Goal: Task Accomplishment & Management: Manage account settings

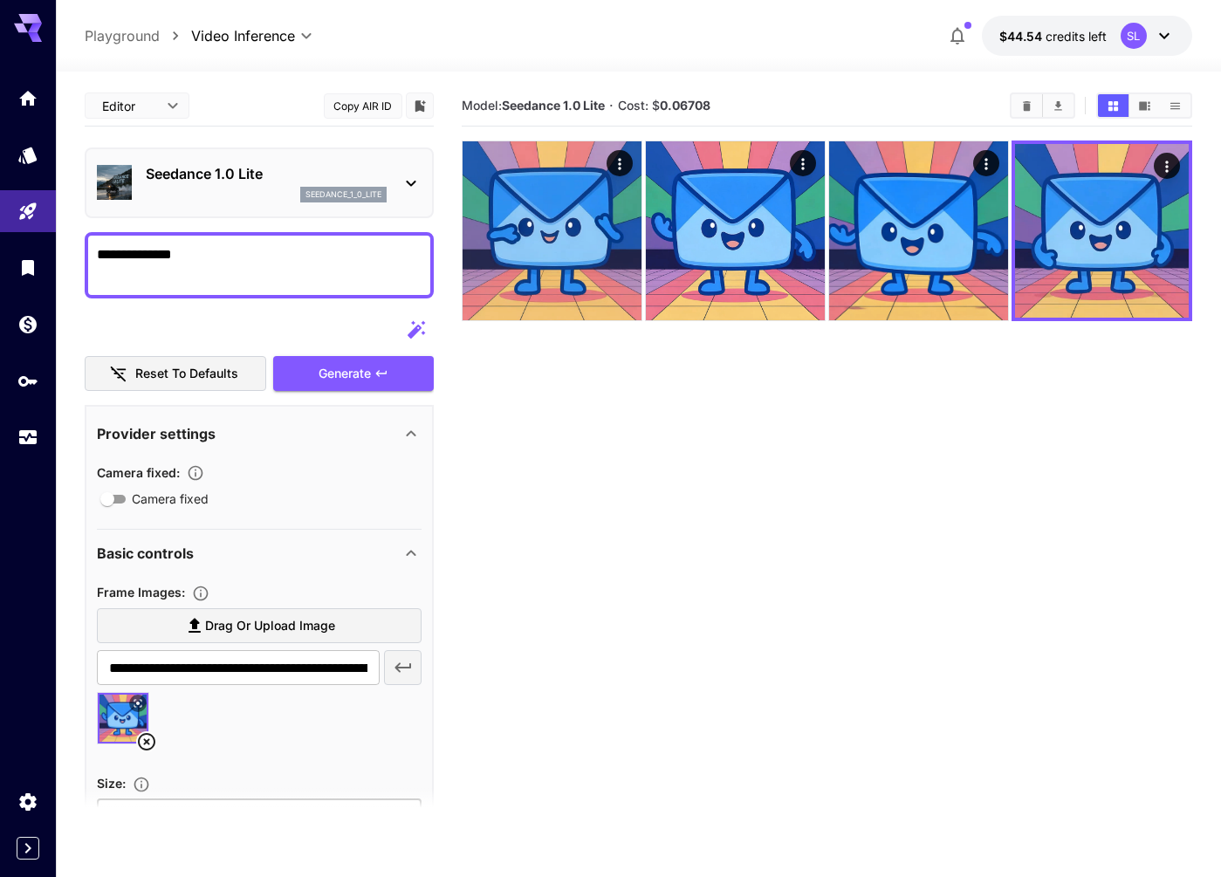
scroll to position [404, 0]
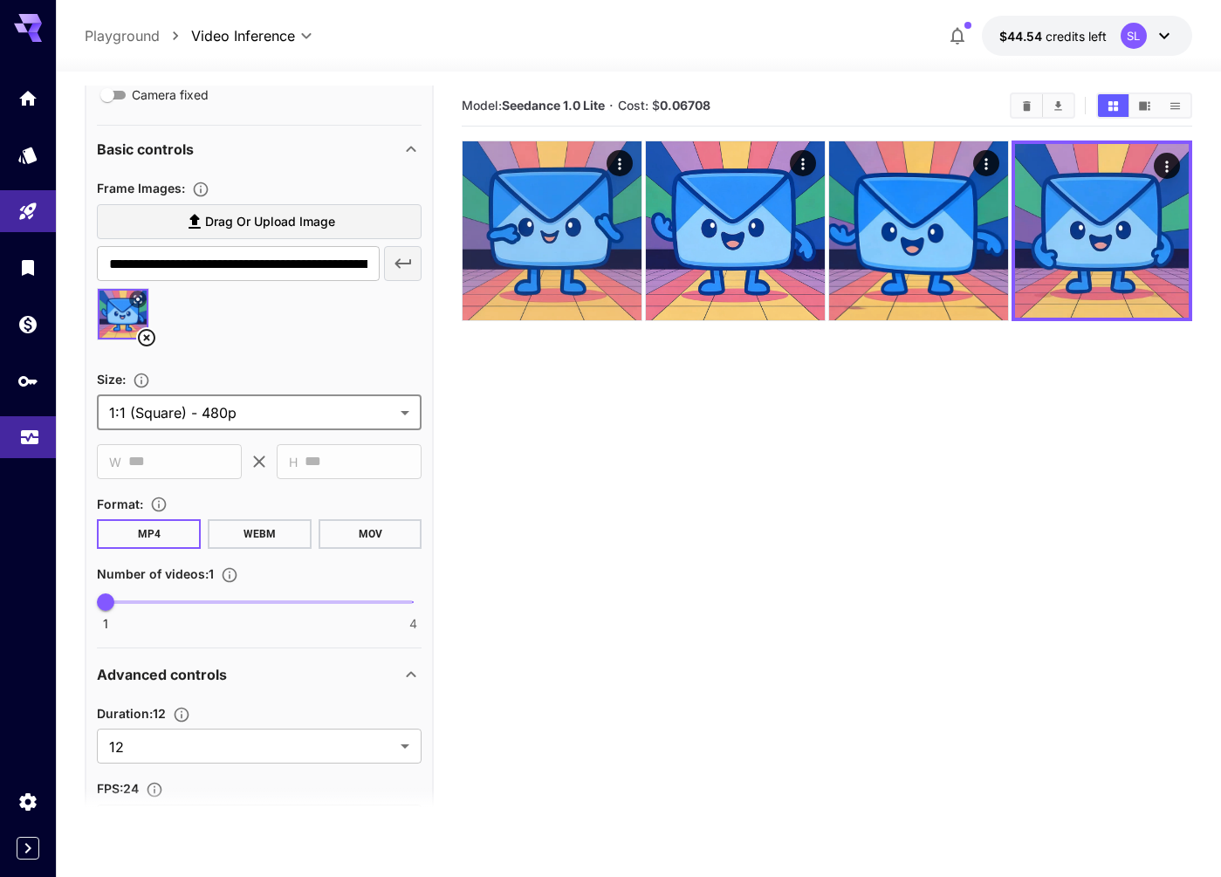
click at [38, 429] on icon "Usage" at bounding box center [29, 429] width 17 height 9
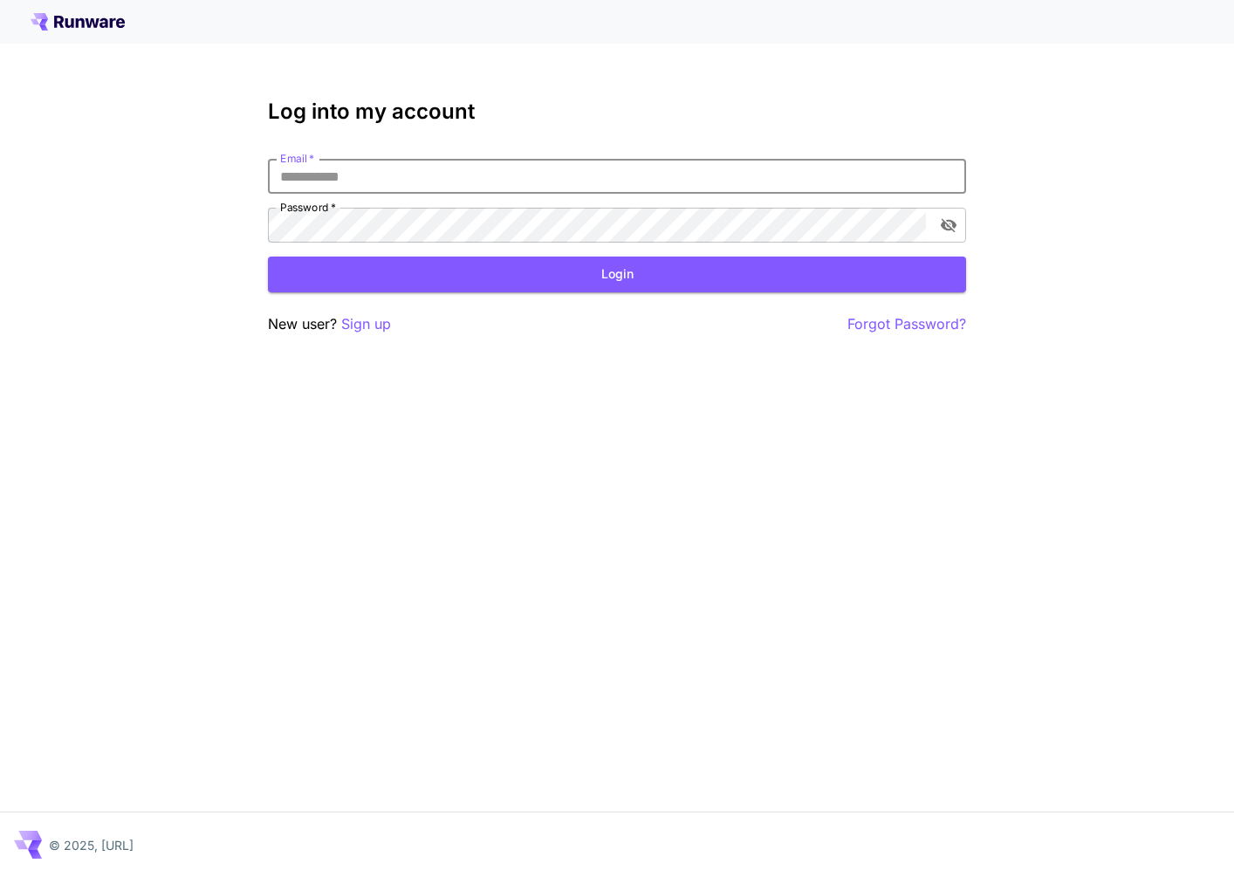
click at [590, 173] on input "Email   *" at bounding box center [617, 176] width 698 height 35
type input "**********"
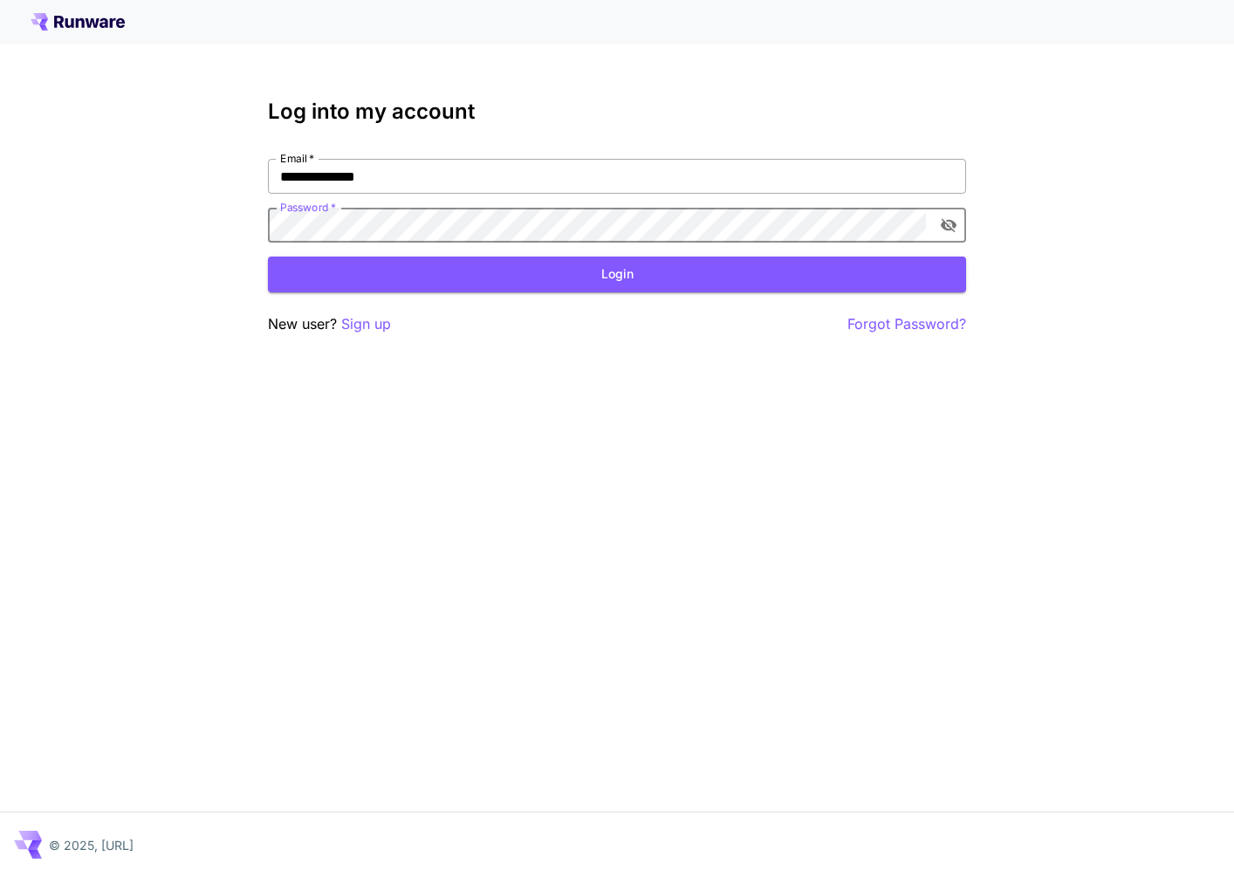
click button "Login" at bounding box center [617, 275] width 698 height 36
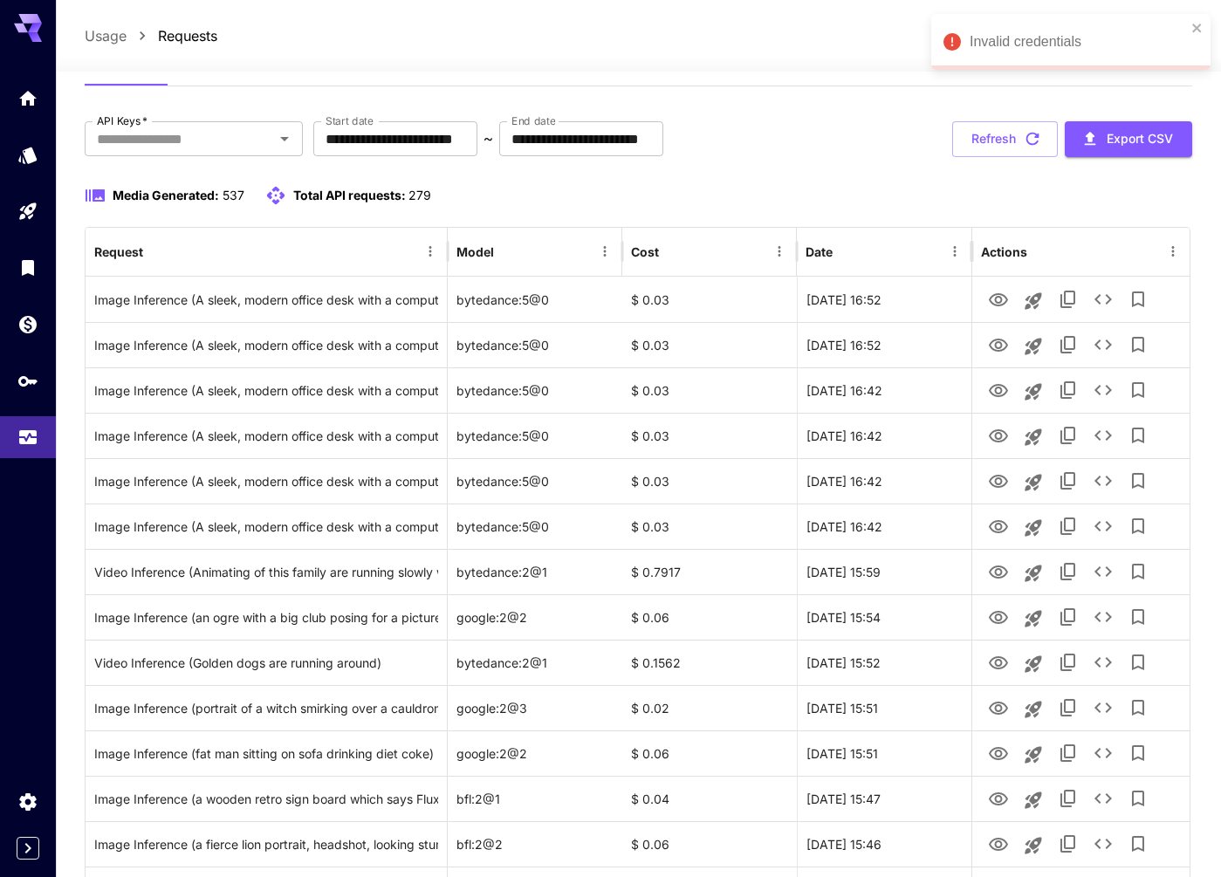
scroll to position [56, 0]
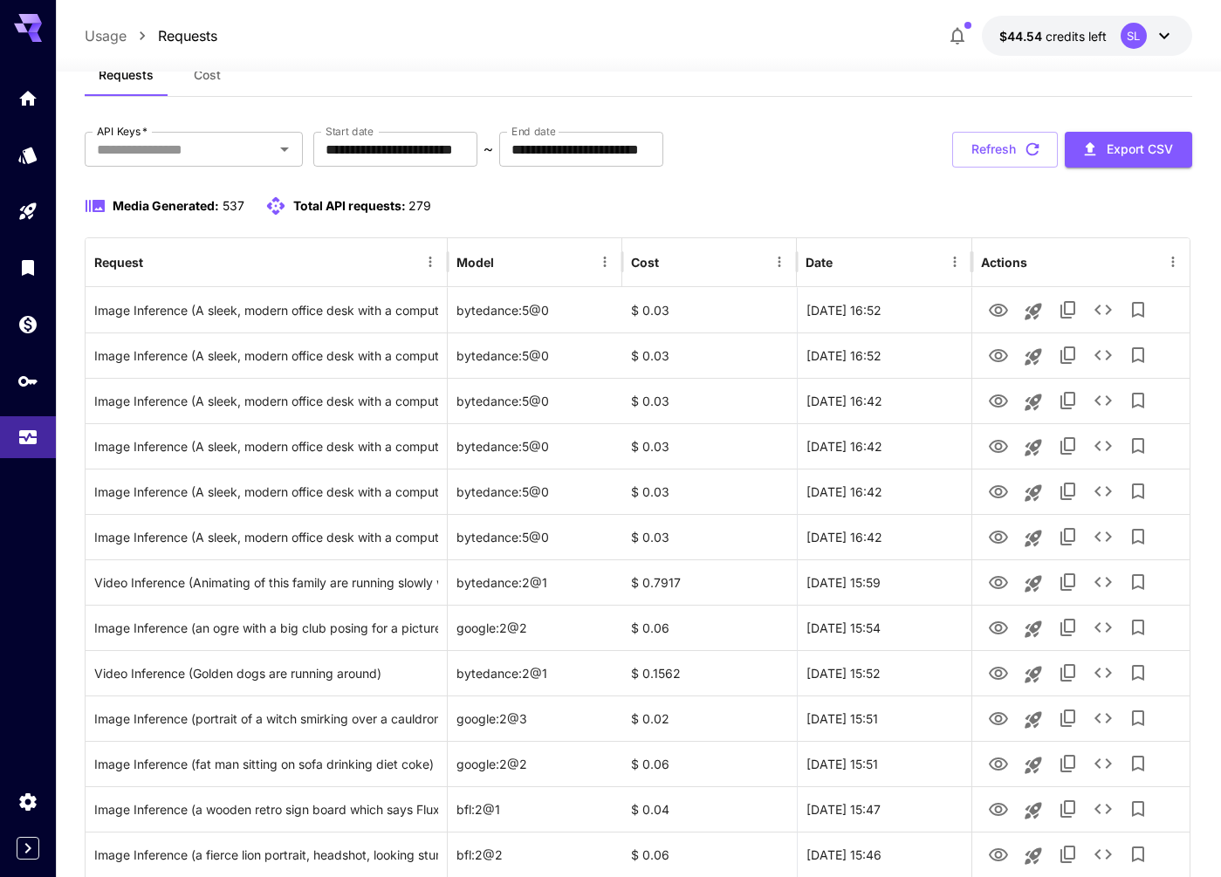
click at [1199, 27] on div "Usage Requests $44.54 credits left SL" at bounding box center [638, 36] width 1165 height 72
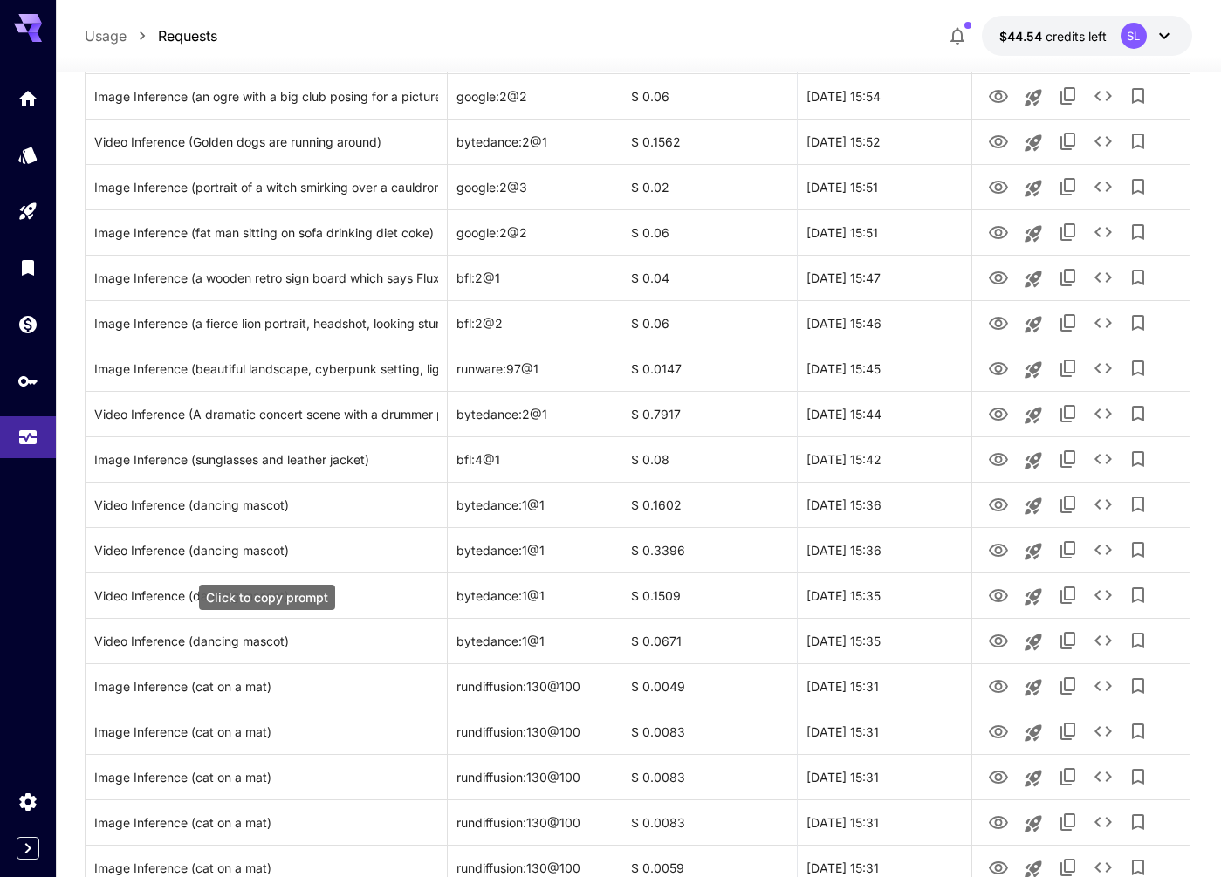
scroll to position [0, 0]
